Goal: Navigation & Orientation: Find specific page/section

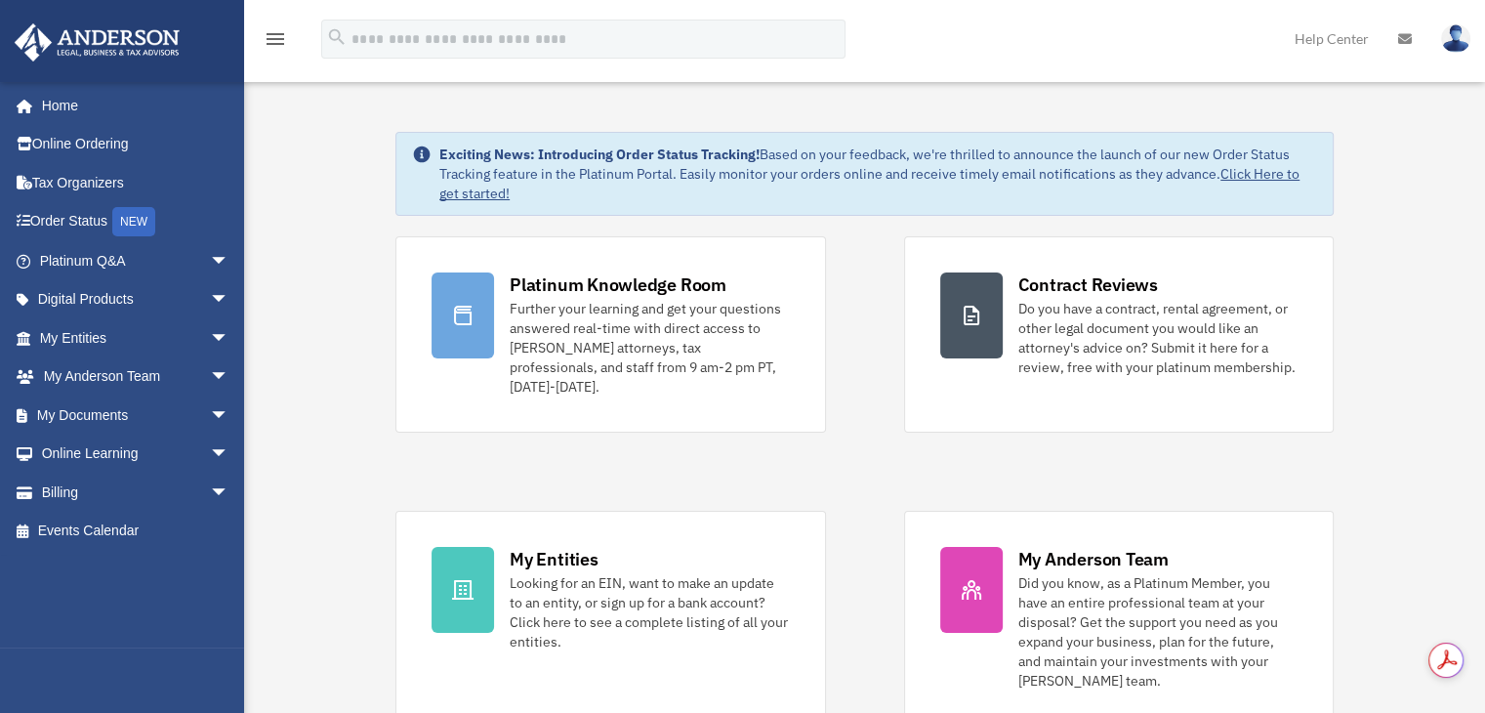
click at [1457, 40] on img at bounding box center [1456, 38] width 29 height 28
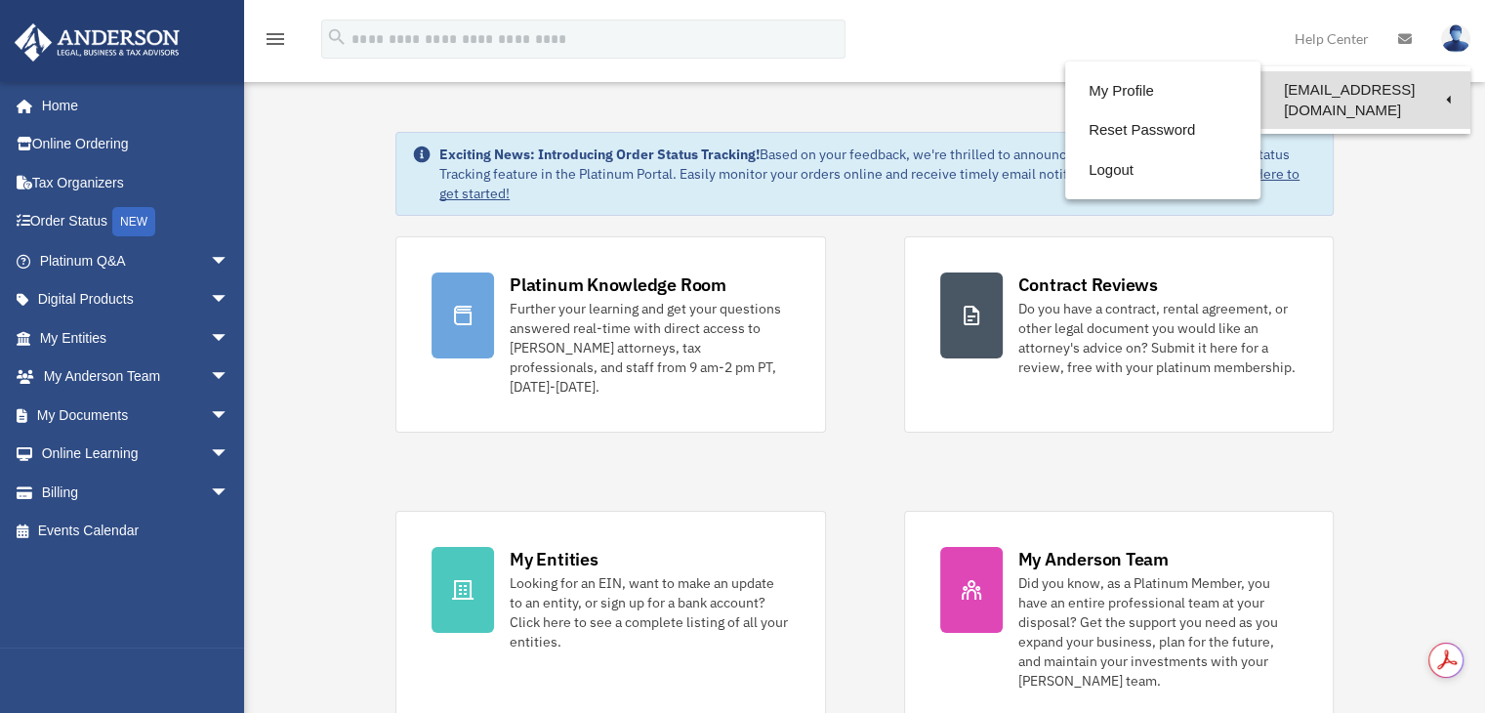
click at [1418, 81] on link "jov1061@gmail.com" at bounding box center [1366, 100] width 210 height 58
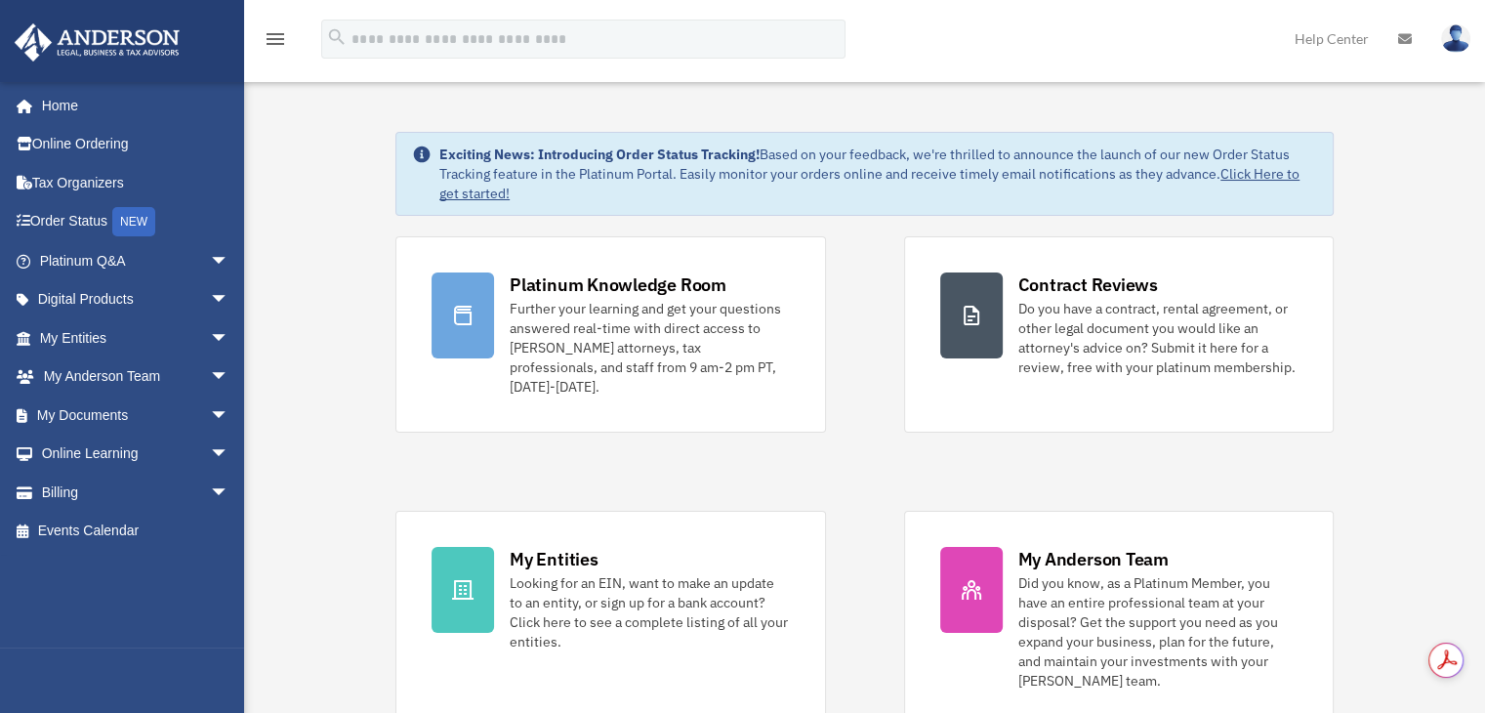
click at [1469, 37] on img at bounding box center [1456, 38] width 29 height 28
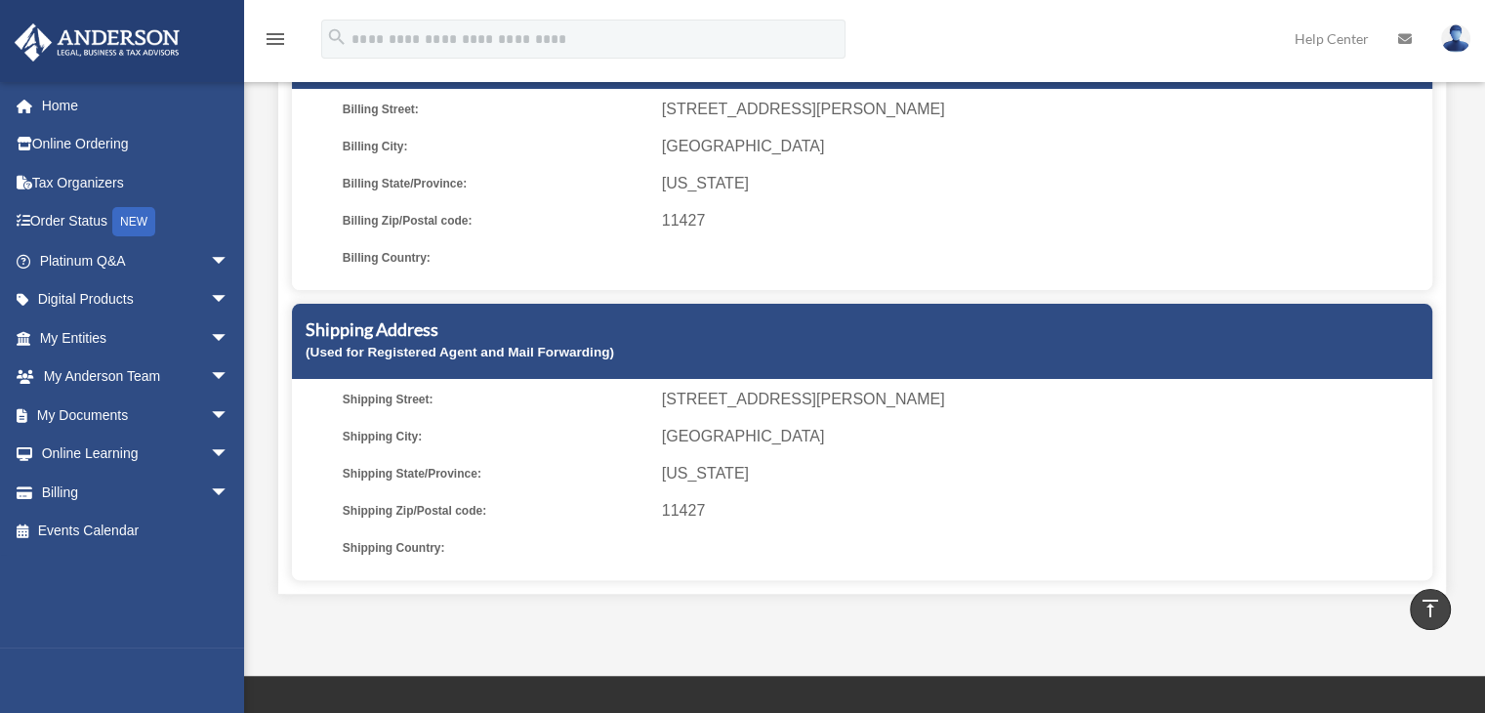
scroll to position [274, 0]
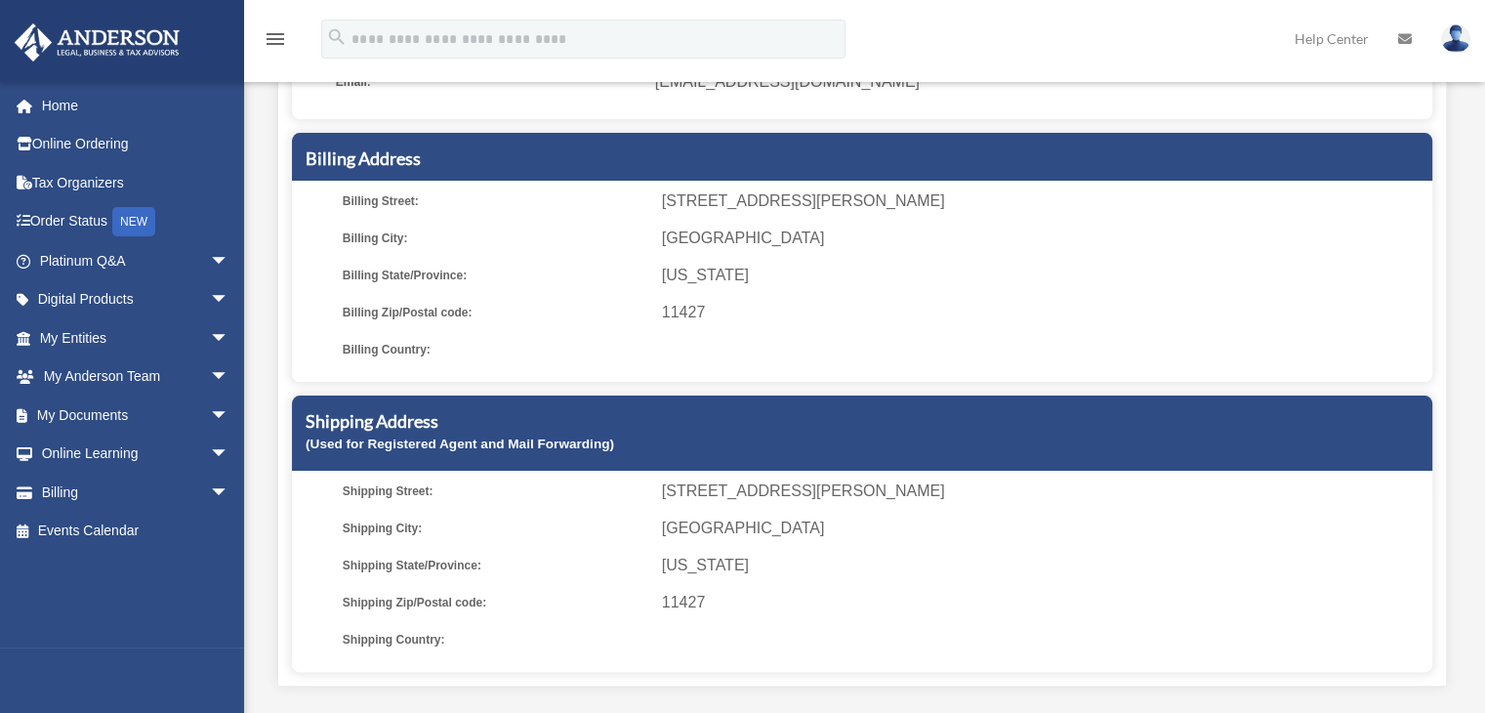
click at [1445, 49] on link at bounding box center [1456, 38] width 59 height 86
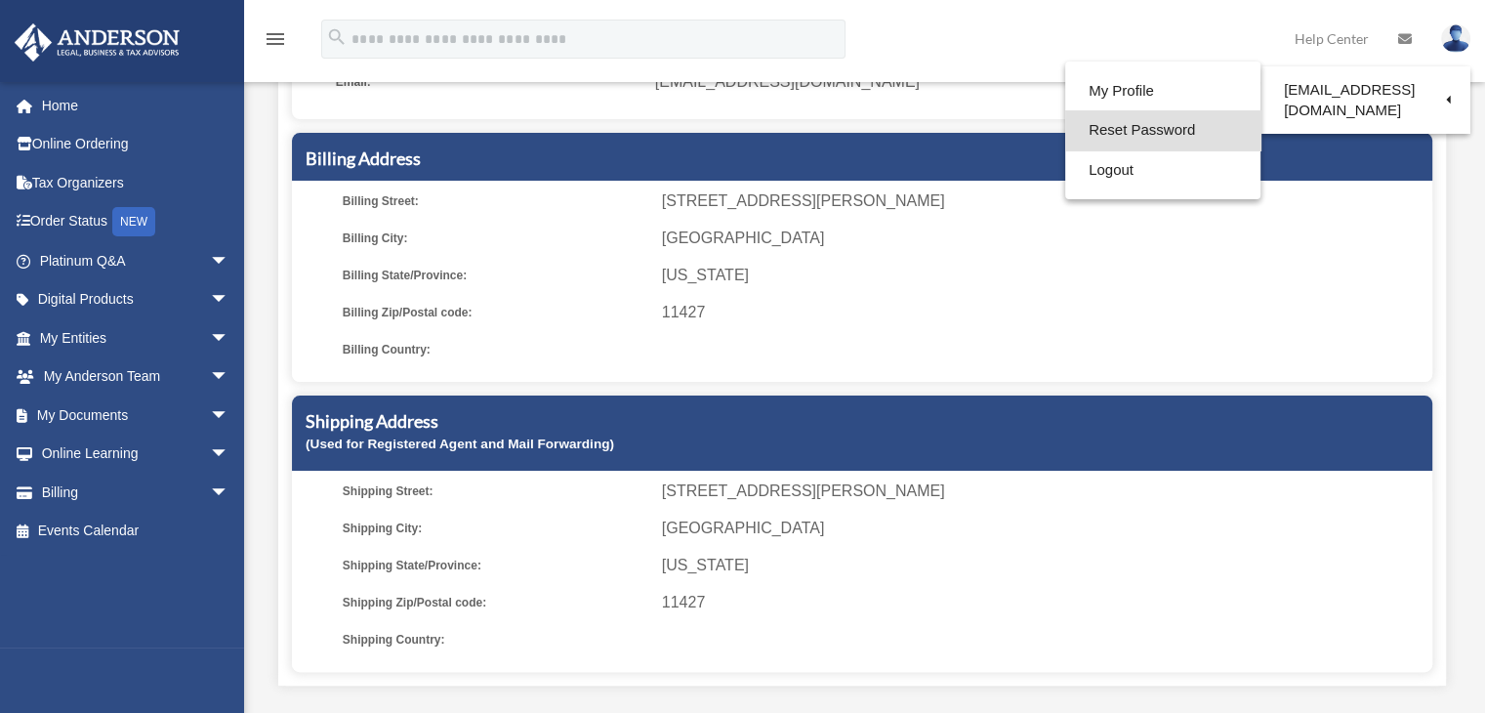
click at [1165, 130] on link "Reset Password" at bounding box center [1163, 130] width 195 height 40
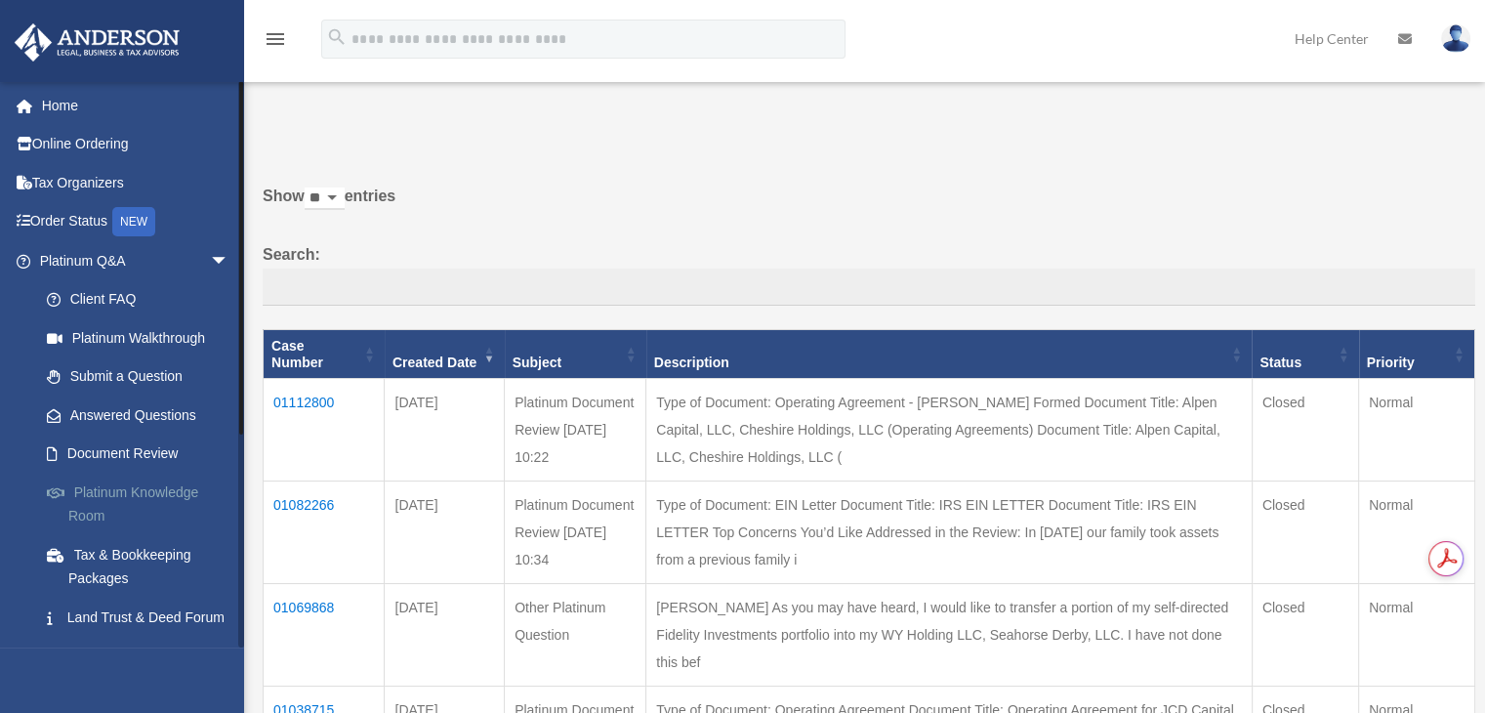
click at [97, 487] on link "Platinum Knowledge Room" at bounding box center [142, 504] width 231 height 63
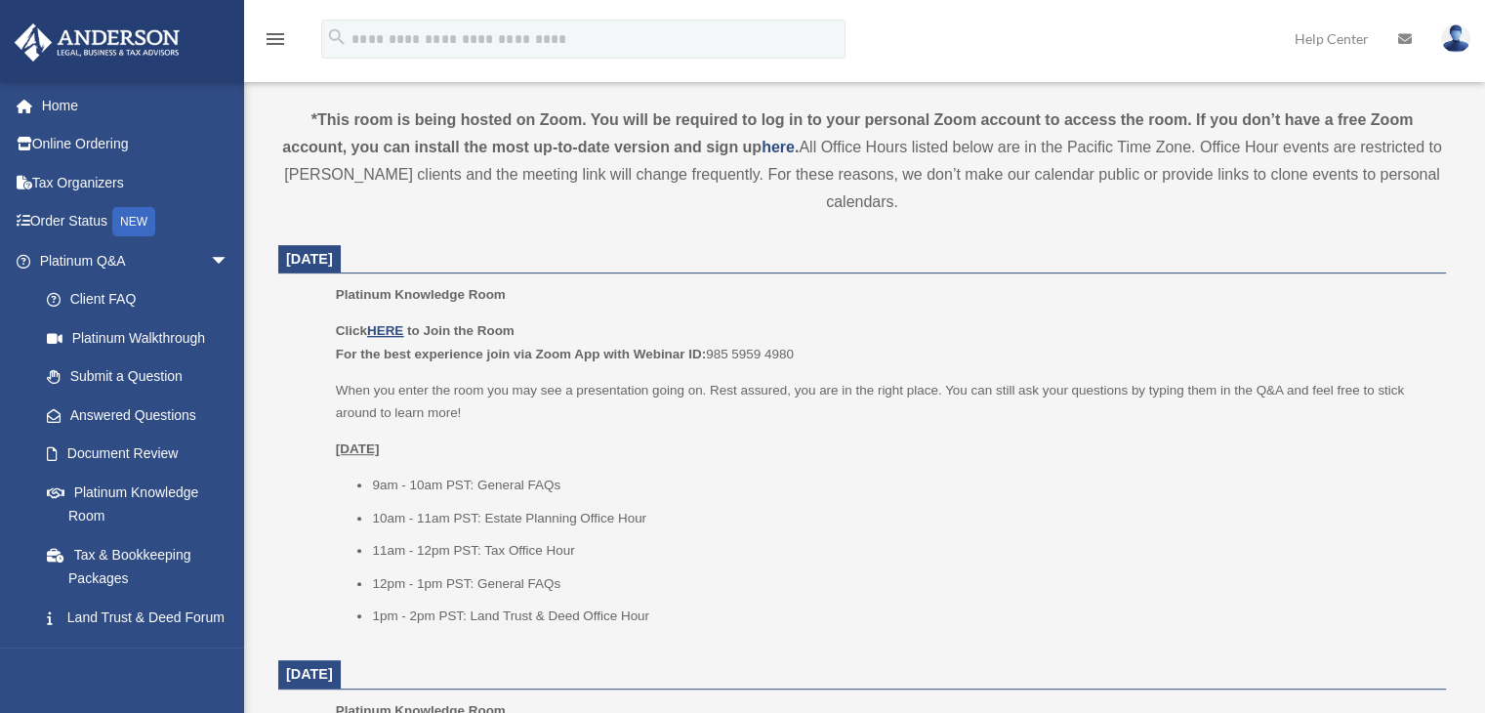
scroll to position [636, 0]
click at [383, 329] on u "HERE" at bounding box center [385, 329] width 36 height 15
